Goal: Book appointment/travel/reservation

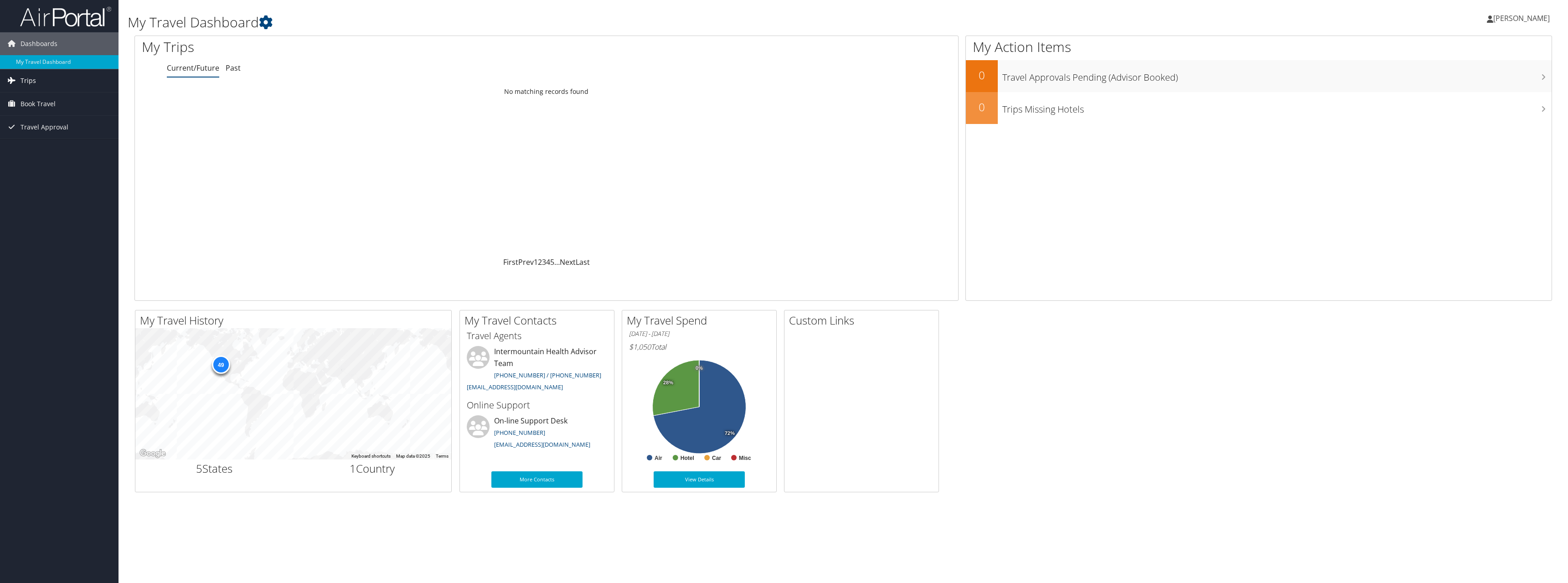
click at [60, 81] on link "Trips" at bounding box center [59, 80] width 119 height 23
click at [35, 141] on span "Book Travel" at bounding box center [38, 144] width 35 height 23
click at [40, 188] on link "Book/Manage Online Trips" at bounding box center [59, 190] width 119 height 13
click at [48, 187] on link "Book/Manage Online Trips" at bounding box center [59, 190] width 119 height 13
